Goal: Find specific page/section: Find specific page/section

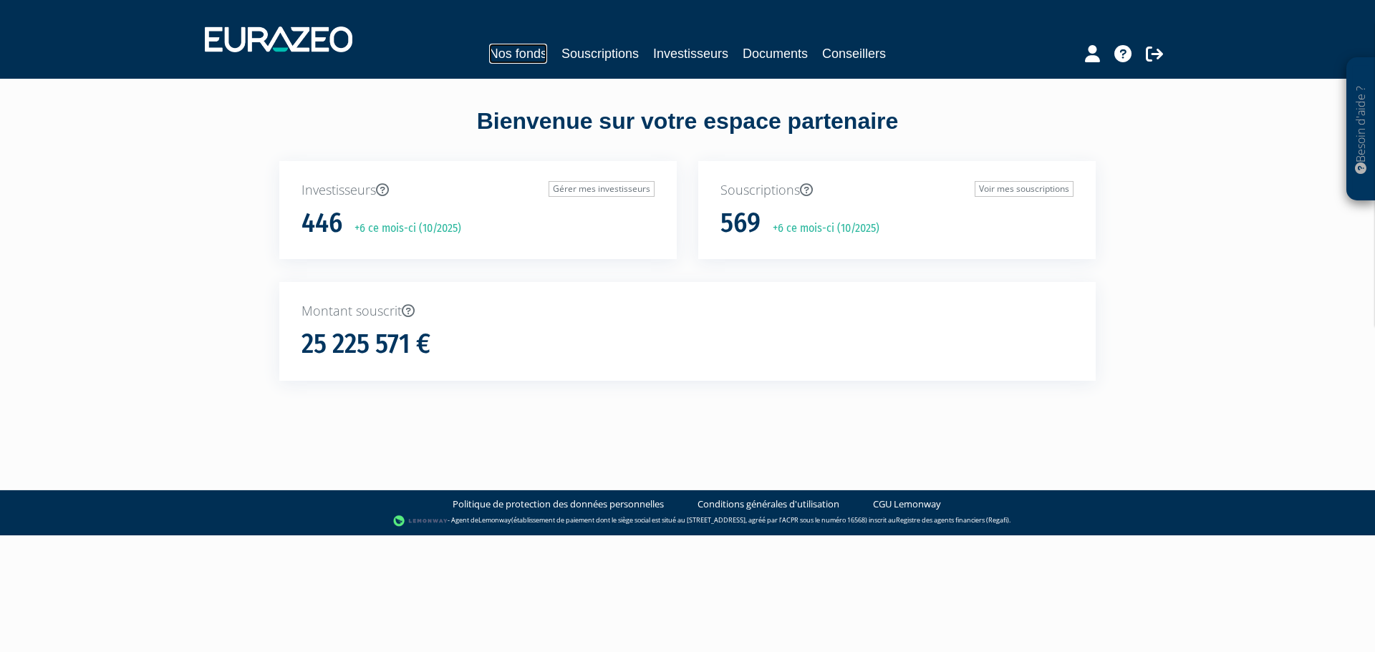
click at [534, 59] on link "Nos fonds" at bounding box center [518, 54] width 58 height 20
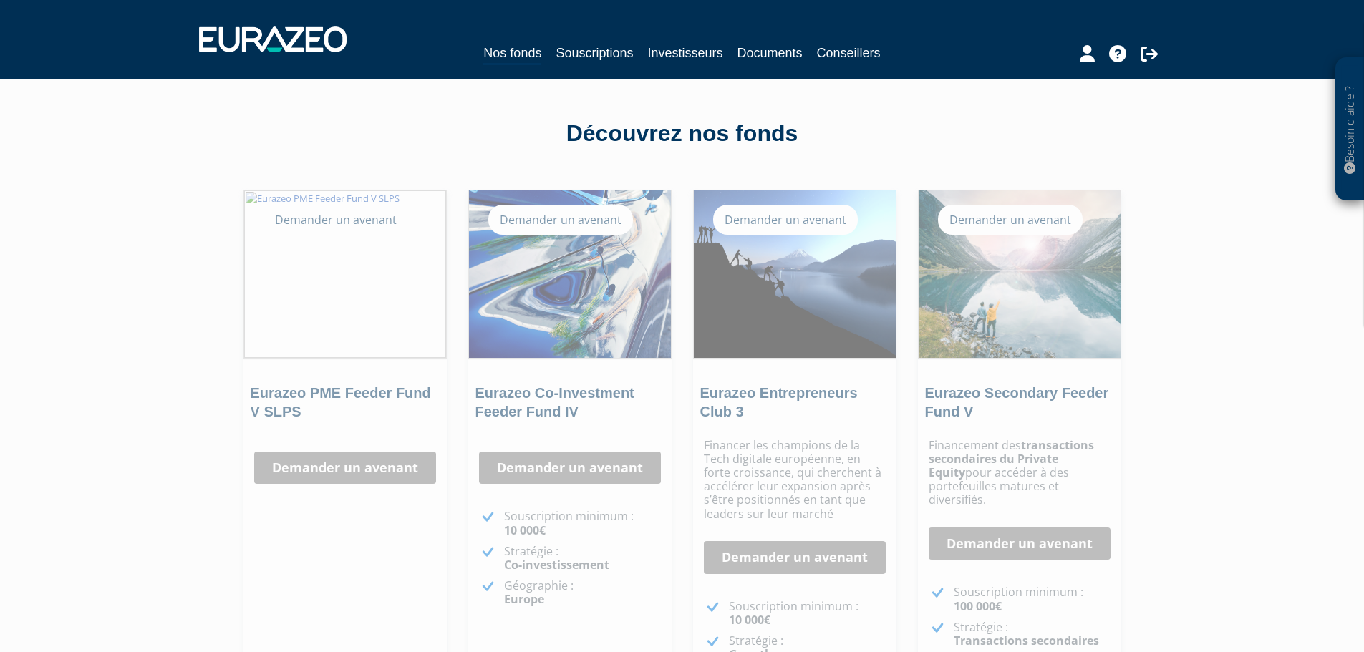
click at [612, 64] on div "Nos fonds Souscriptions Investisseurs Documents Conseillers" at bounding box center [682, 54] width 658 height 22
click at [612, 56] on link "Souscriptions" at bounding box center [594, 53] width 77 height 20
click at [602, 61] on link "Souscriptions" at bounding box center [594, 53] width 77 height 20
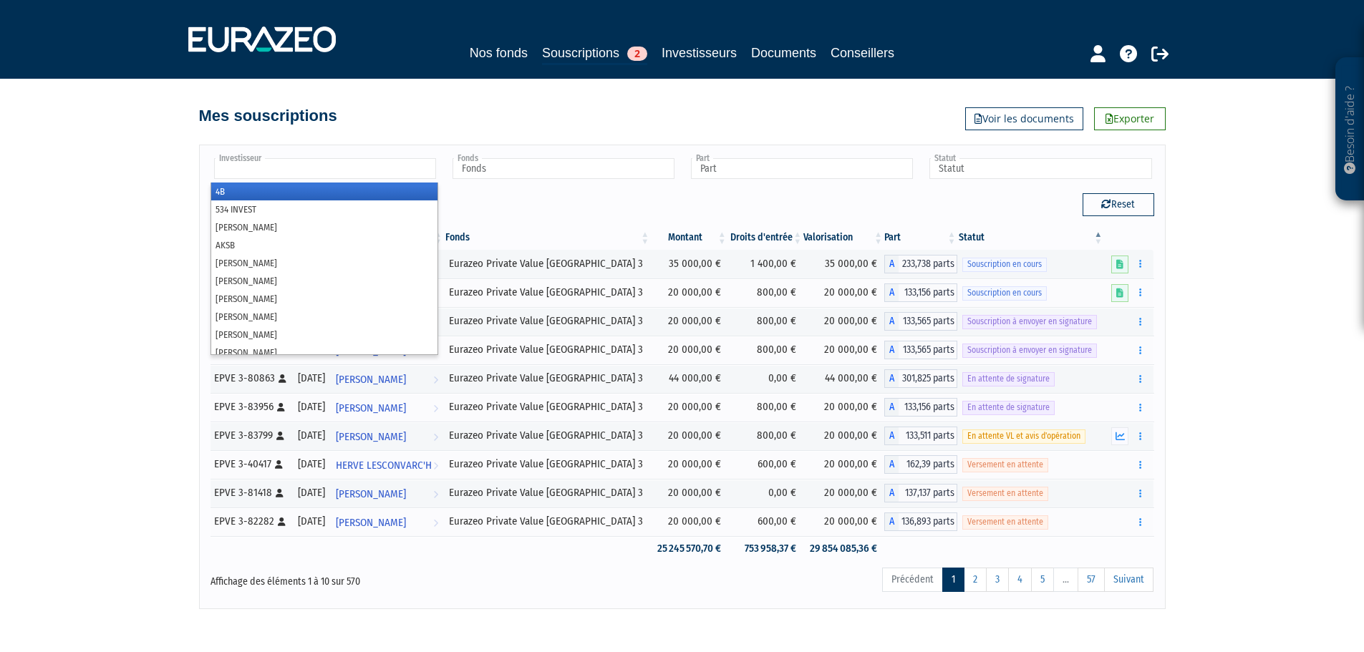
click at [323, 176] on input "text" at bounding box center [325, 168] width 222 height 21
type input "[PERSON_NAME]"
